Goal: Book appointment/travel/reservation

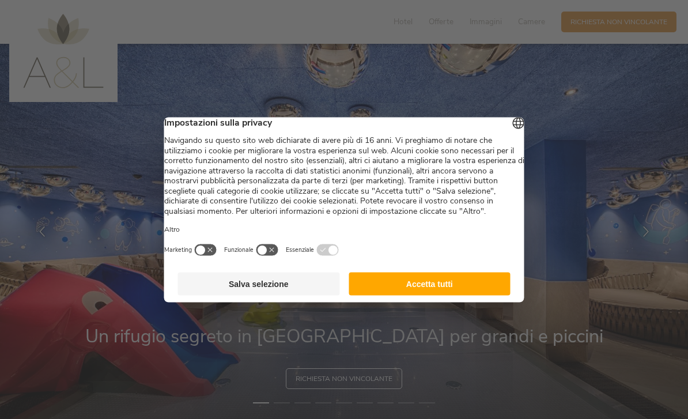
click at [434, 290] on button "Accetta tutti" at bounding box center [430, 283] width 162 height 23
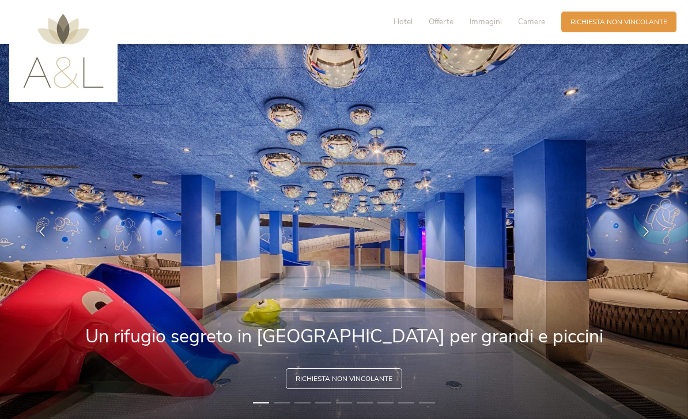
click at [638, 17] on span "Richiesta non vincolante" at bounding box center [618, 22] width 97 height 10
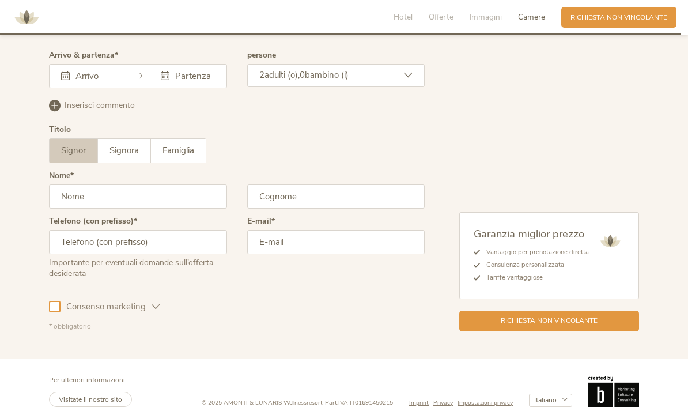
scroll to position [2810, 0]
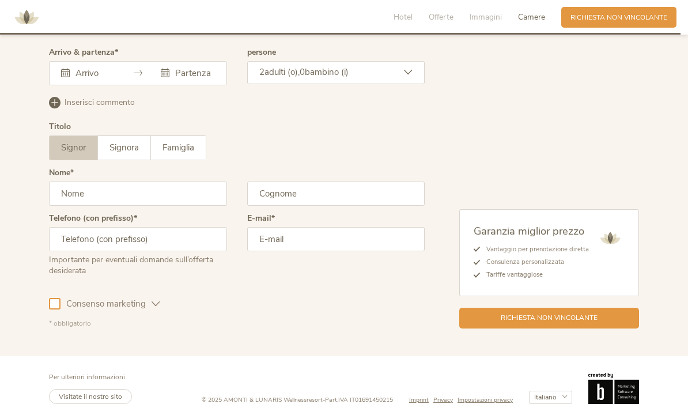
click at [89, 79] on input "text" at bounding box center [94, 73] width 42 height 12
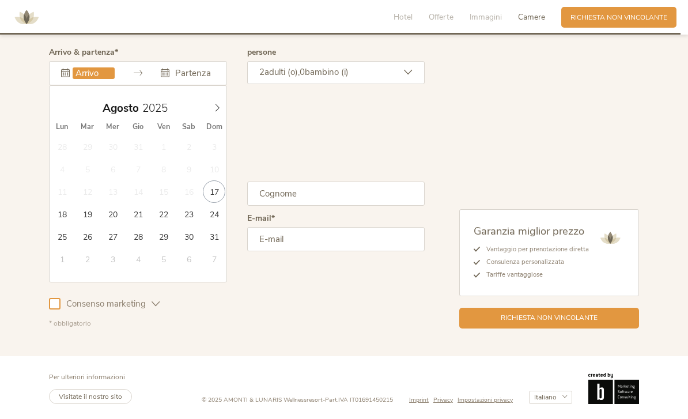
type input "19.08.2025"
type input "26.08.2025"
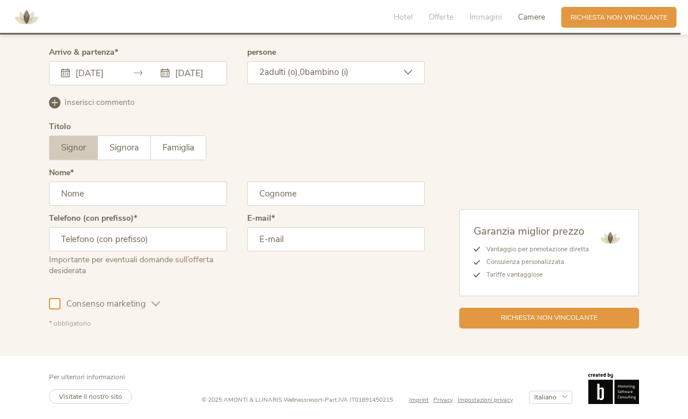
click at [172, 206] on input "text" at bounding box center [138, 194] width 178 height 24
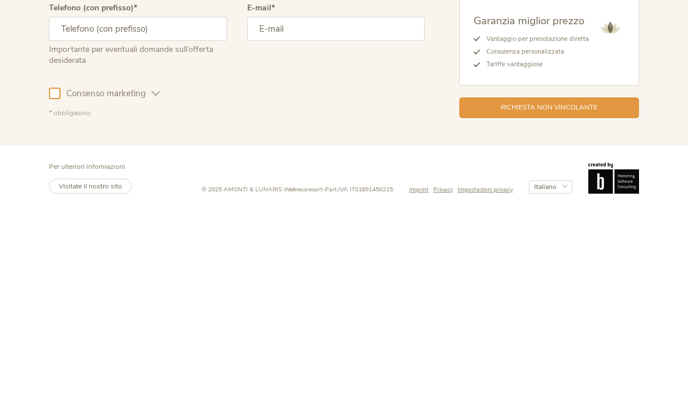
type input "Mauro"
click at [352, 182] on input "text" at bounding box center [336, 194] width 178 height 24
type input "Prina"
click at [195, 227] on input "text" at bounding box center [138, 239] width 178 height 24
type input "3477039255"
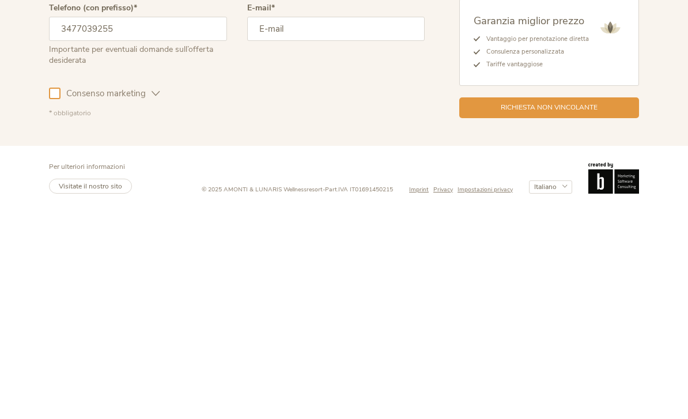
click at [338, 227] on input "email" at bounding box center [336, 239] width 178 height 24
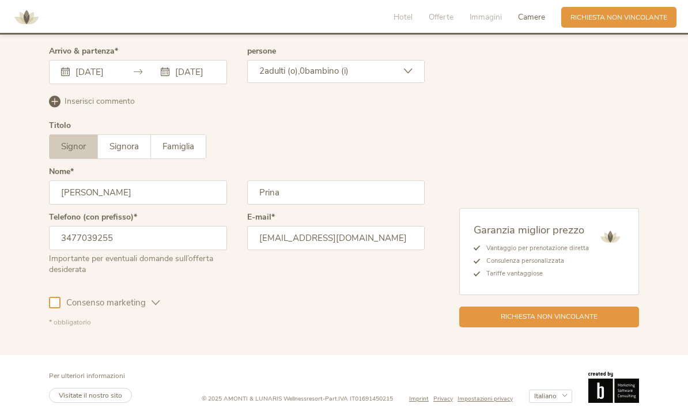
type input "misterprina@gmail.com"
click at [59, 297] on div at bounding box center [55, 303] width 12 height 12
click at [566, 285] on div "Garanzia miglior prezzo Vantaggio per prenotazione diretta Consulenza personali…" at bounding box center [549, 267] width 180 height 119
click at [405, 75] on icon at bounding box center [408, 71] width 9 height 9
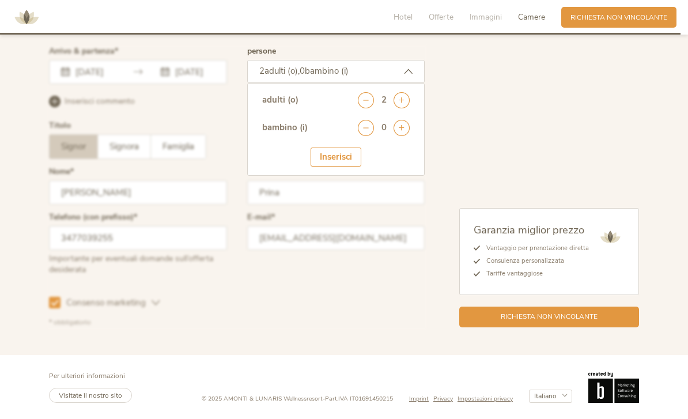
click at [403, 136] on icon at bounding box center [402, 128] width 16 height 16
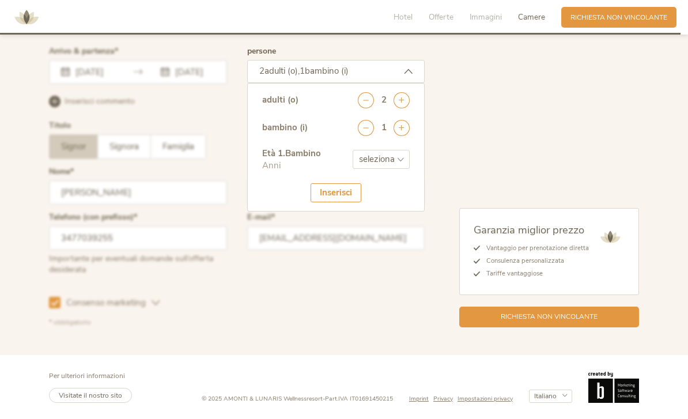
click at [402, 165] on select "seleziona 0 1 2 3 4 5 6 7 8 9 10 11 12 13 14 15 16 17" at bounding box center [381, 159] width 57 height 19
select select "2"
click at [337, 196] on div "Inserisci" at bounding box center [336, 192] width 51 height 19
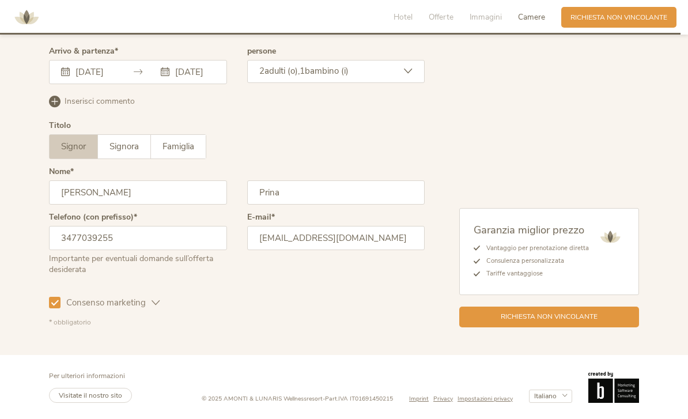
click at [558, 324] on div "Richiesta non vincolante" at bounding box center [549, 317] width 180 height 21
